Goal: Find specific page/section: Find specific page/section

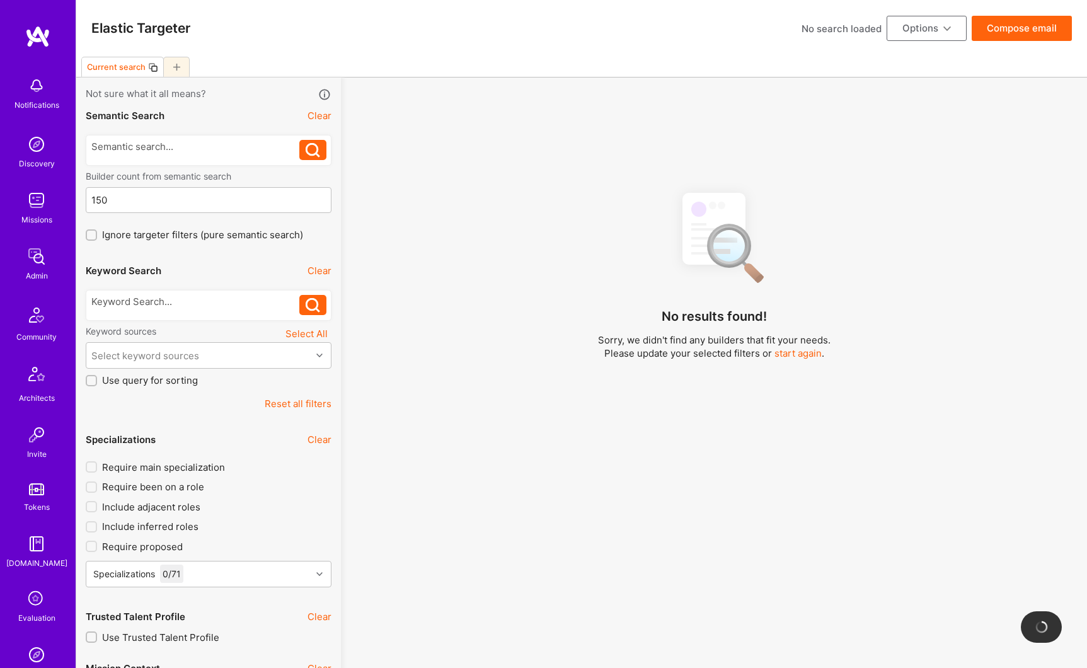
scroll to position [281, 0]
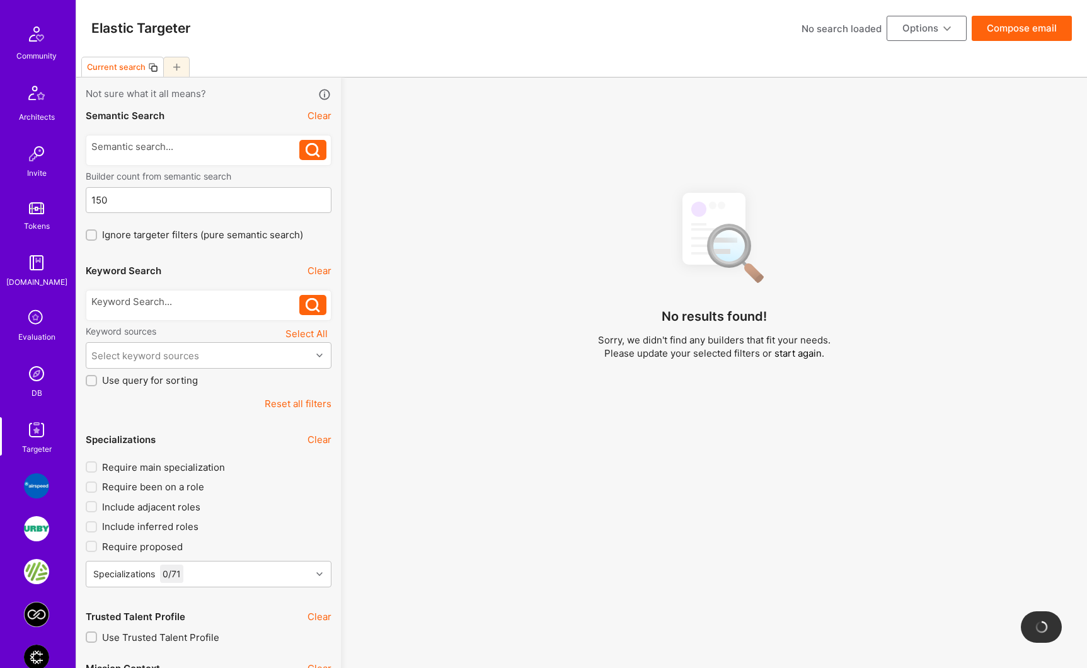
click at [34, 376] on img at bounding box center [36, 373] width 25 height 25
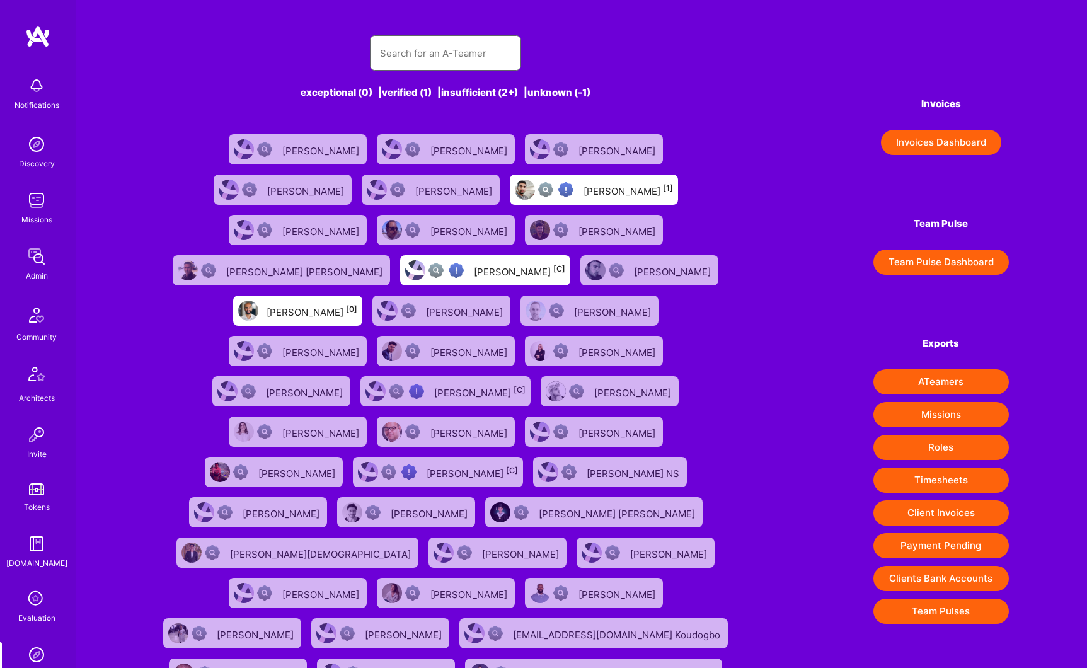
click at [421, 47] on input "text" at bounding box center [445, 53] width 131 height 32
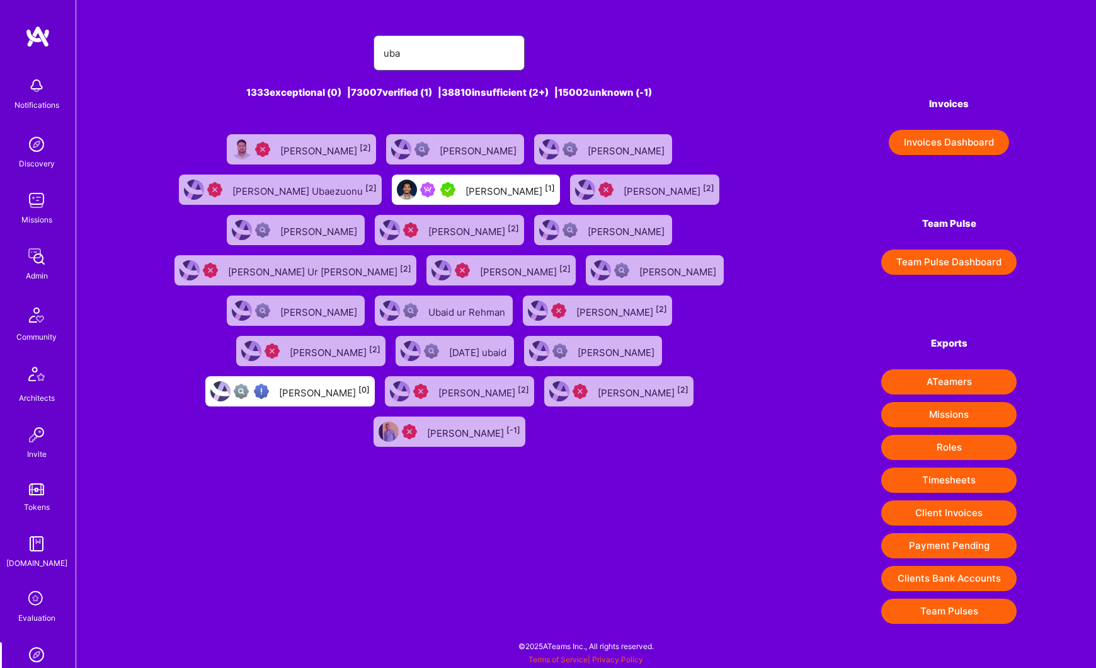
type input "uba"
click at [465, 186] on div "[PERSON_NAME] [1]" at bounding box center [509, 189] width 89 height 16
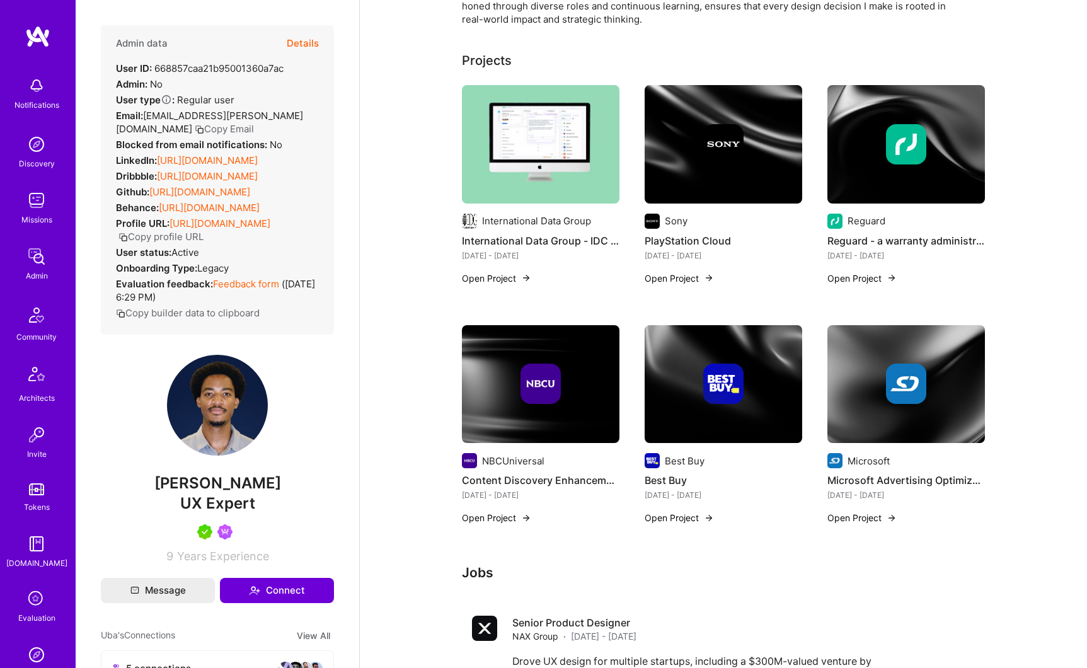
scroll to position [244, 0]
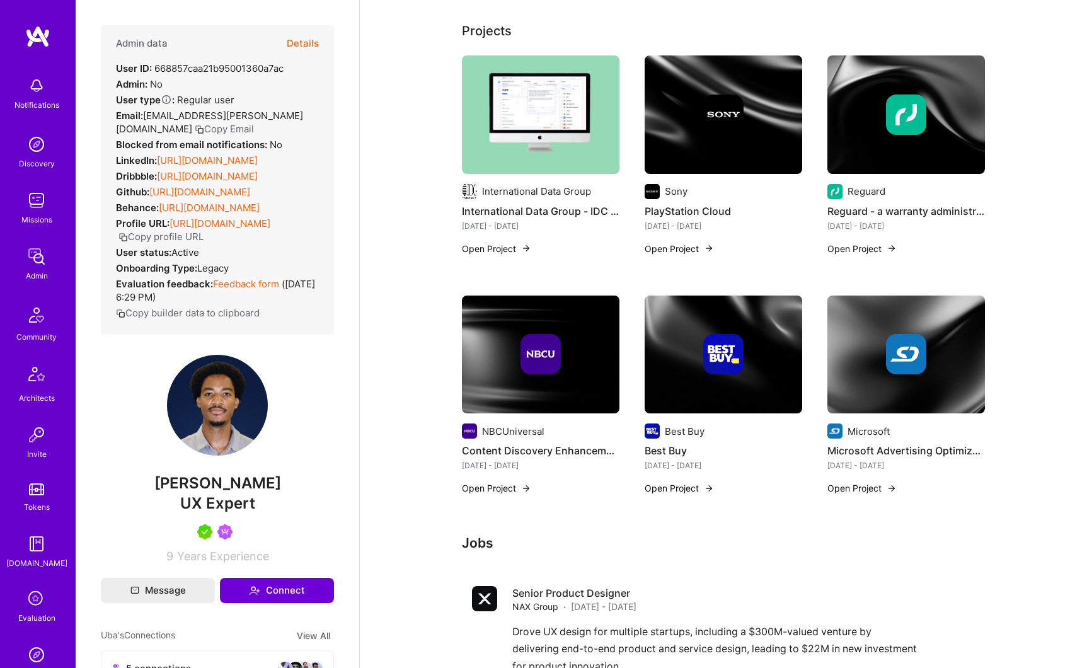
click at [202, 215] on div "Admin data Details User ID: 668857caa21b95001360a7ac Admin: No User type Regula…" at bounding box center [217, 179] width 233 height 309
click at [204, 210] on link "[URL][DOMAIN_NAME]" at bounding box center [209, 208] width 101 height 12
click at [250, 195] on link "[URL][DOMAIN_NAME]" at bounding box center [199, 192] width 101 height 12
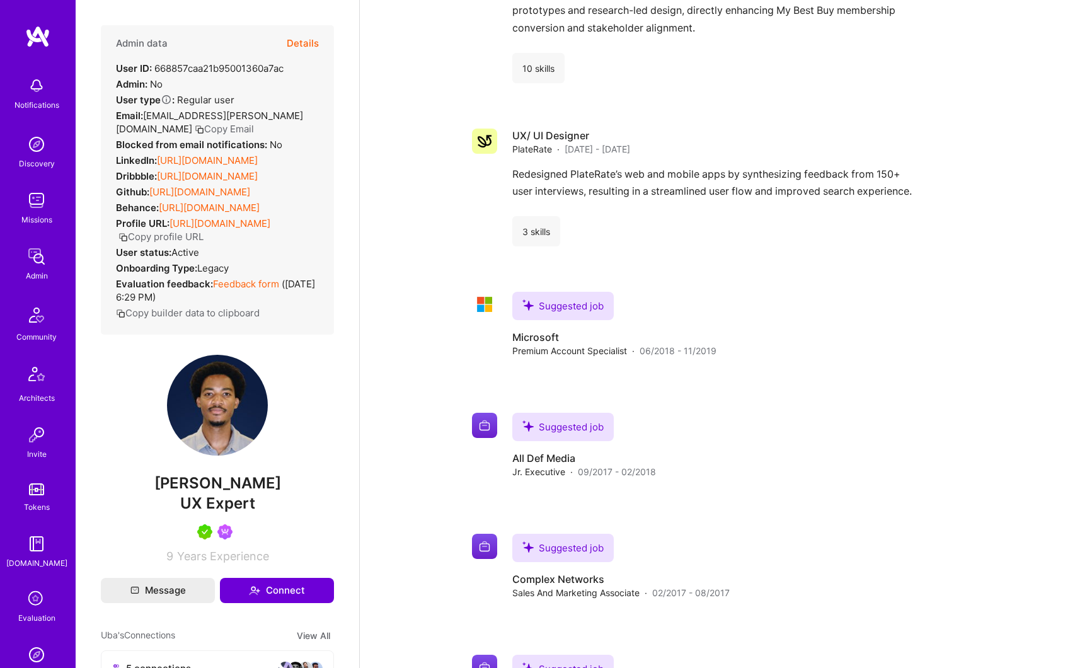
scroll to position [0, 0]
